Goal: Navigation & Orientation: Understand site structure

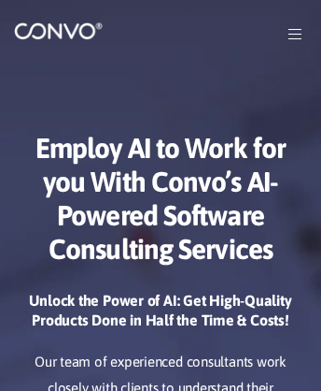
click at [67, 40] on img at bounding box center [58, 30] width 89 height 19
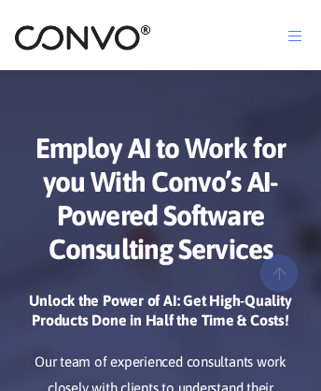
scroll to position [9240, 0]
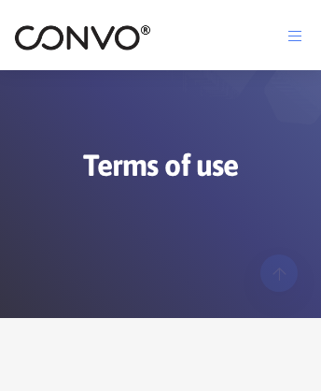
scroll to position [5119, 0]
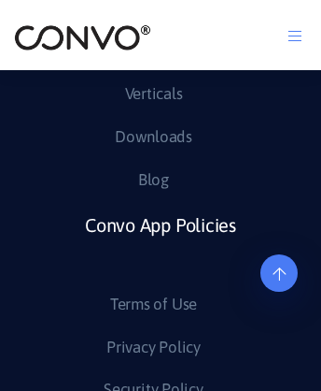
scroll to position [19668, 0]
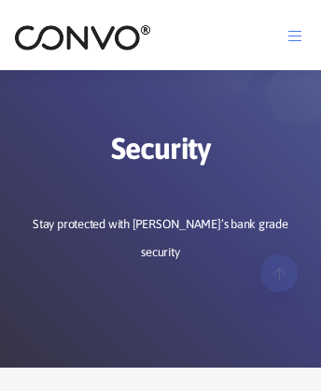
scroll to position [2707, 0]
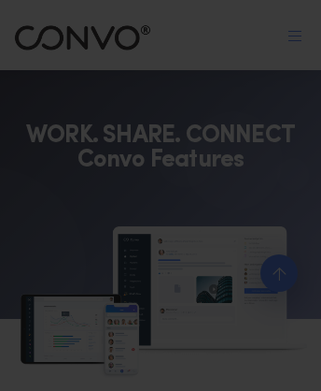
scroll to position [4419, 0]
